Goal: Check status: Check status

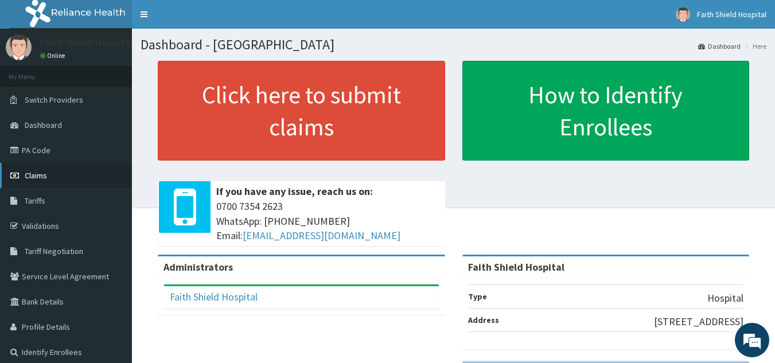
click at [37, 177] on span "Claims" at bounding box center [36, 175] width 22 height 10
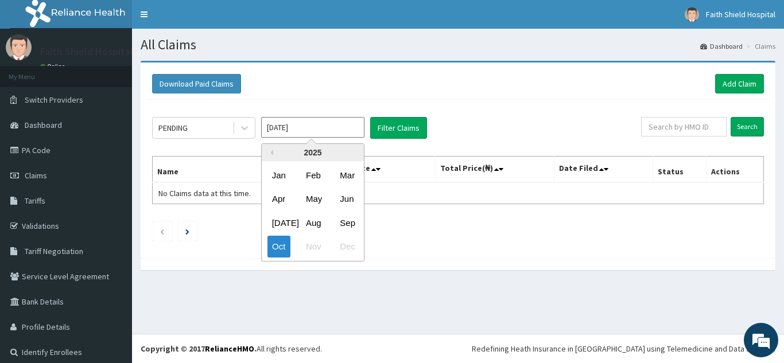
click at [293, 130] on input "Oct 2025" at bounding box center [312, 127] width 103 height 21
click at [346, 221] on div "Sep" at bounding box center [346, 222] width 23 height 21
type input "Sep 2025"
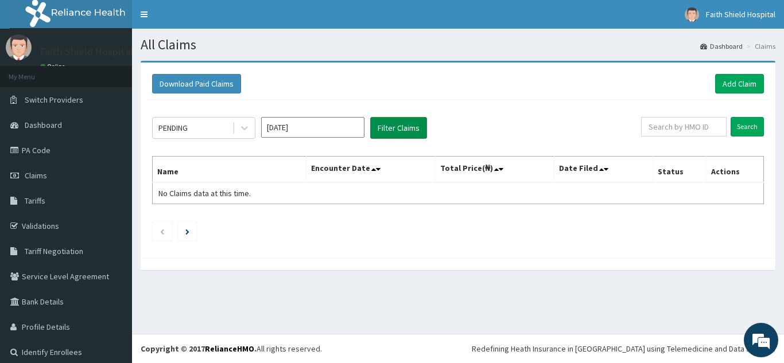
click at [394, 127] on button "Filter Claims" at bounding box center [398, 128] width 57 height 22
click at [306, 130] on input "Sep 2025" at bounding box center [312, 127] width 103 height 21
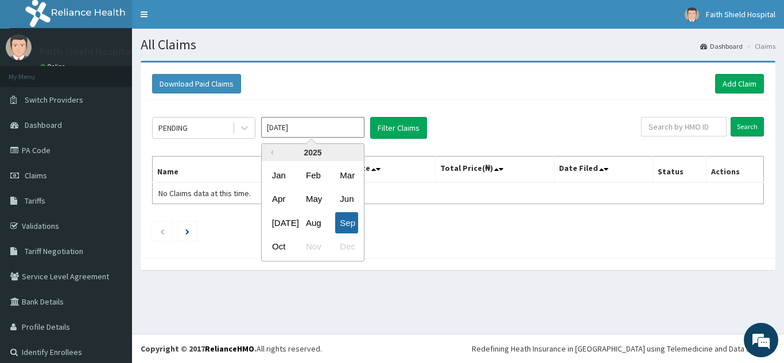
click at [347, 216] on div "Sep" at bounding box center [346, 222] width 23 height 21
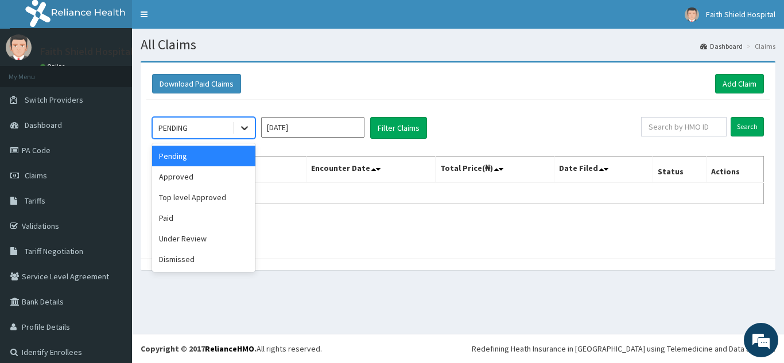
click at [239, 124] on icon at bounding box center [244, 127] width 11 height 11
click at [191, 179] on div "Approved" at bounding box center [203, 176] width 103 height 21
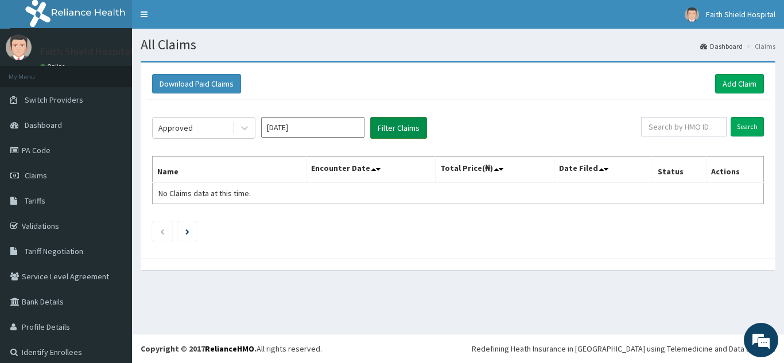
click at [385, 126] on button "Filter Claims" at bounding box center [398, 128] width 57 height 22
click at [242, 129] on icon at bounding box center [244, 127] width 11 height 11
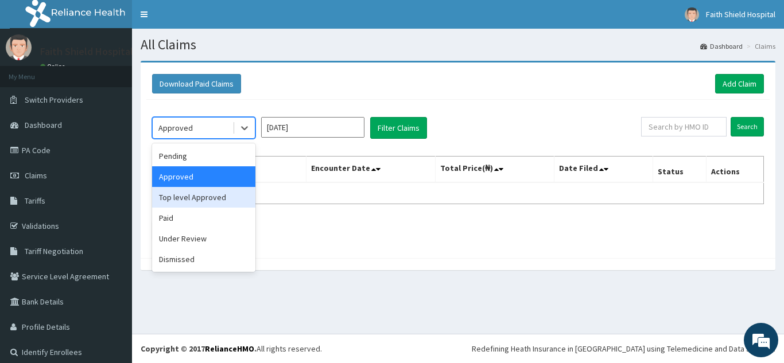
click at [189, 197] on div "Top level Approved" at bounding box center [203, 197] width 103 height 21
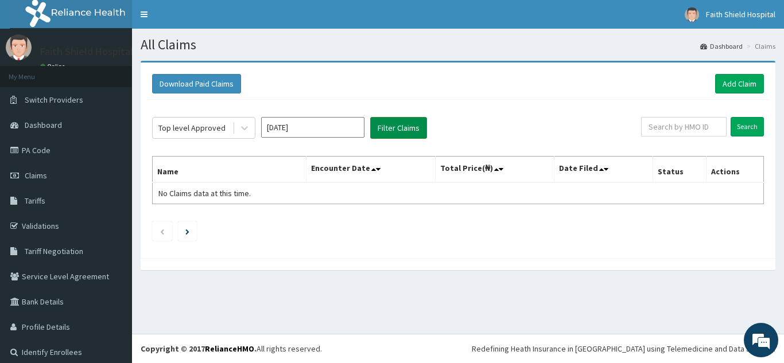
click at [403, 127] on button "Filter Claims" at bounding box center [398, 128] width 57 height 22
click at [245, 126] on icon at bounding box center [244, 127] width 11 height 11
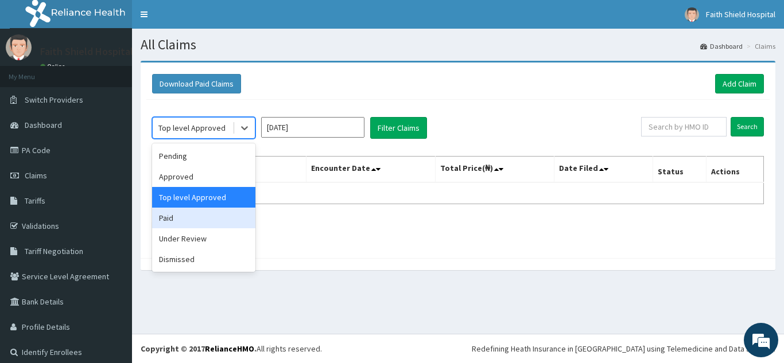
click at [193, 220] on div "Paid" at bounding box center [203, 218] width 103 height 21
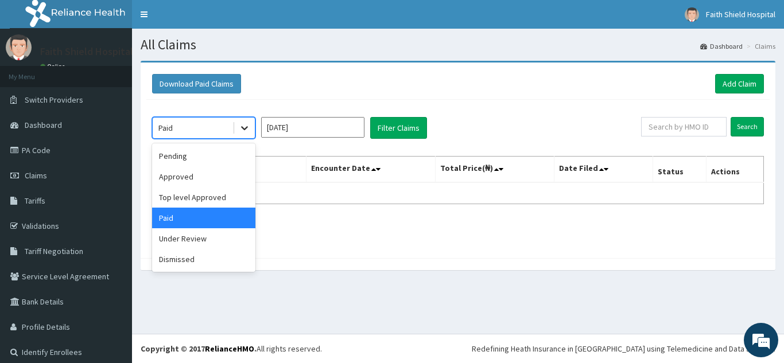
drag, startPoint x: 246, startPoint y: 125, endPoint x: 223, endPoint y: 174, distance: 54.2
click at [246, 126] on icon at bounding box center [244, 127] width 11 height 11
click at [199, 238] on div "Under Review" at bounding box center [203, 238] width 103 height 21
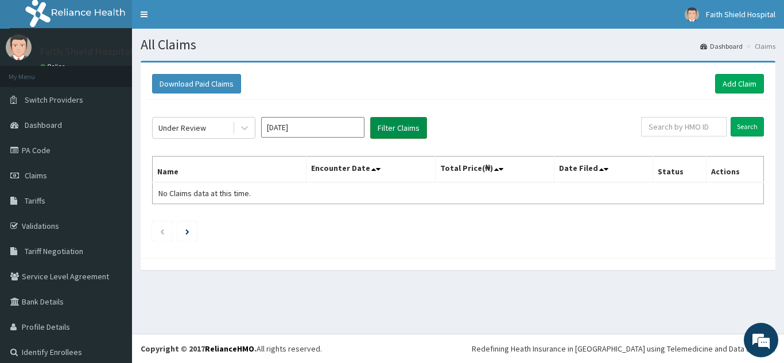
click at [396, 129] on button "Filter Claims" at bounding box center [398, 128] width 57 height 22
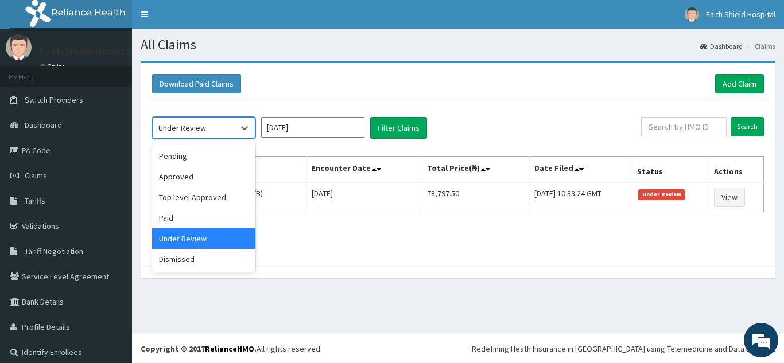
click at [200, 129] on div "Under Review" at bounding box center [182, 127] width 48 height 11
click at [187, 256] on div "Dismissed" at bounding box center [203, 259] width 103 height 21
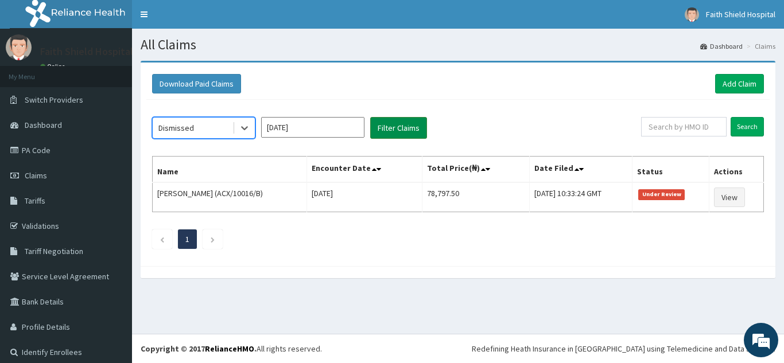
click at [385, 128] on button "Filter Claims" at bounding box center [398, 128] width 57 height 22
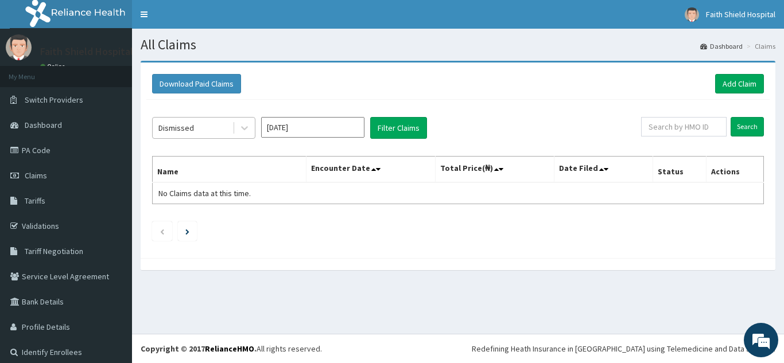
click at [181, 130] on div "Dismissed" at bounding box center [176, 127] width 36 height 11
